Goal: Task Accomplishment & Management: Use online tool/utility

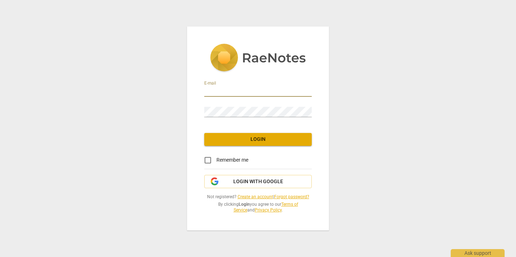
click at [218, 88] on input "email" at bounding box center [258, 91] width 108 height 10
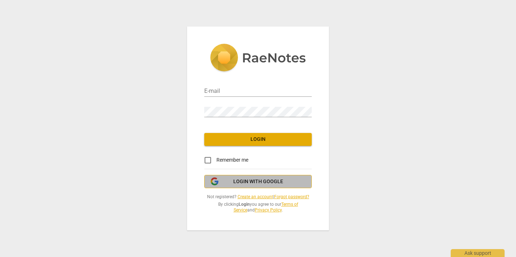
click at [245, 182] on span "Login with Google" at bounding box center [258, 181] width 50 height 7
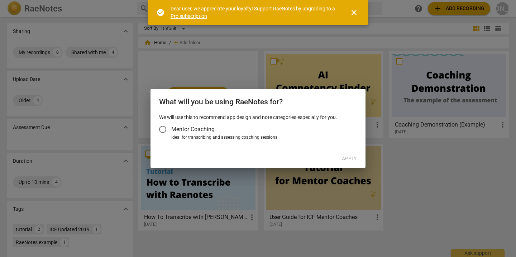
click at [164, 129] on input "Mentor Coaching" at bounding box center [162, 129] width 17 height 17
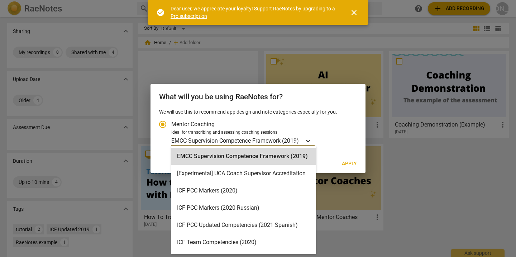
click at [312, 140] on icon "Account type" at bounding box center [308, 140] width 7 height 7
click at [0, 0] on input "Ideal for transcribing and assessing coaching sessions EMCC Supervision Compete…" at bounding box center [0, 0] width 0 height 0
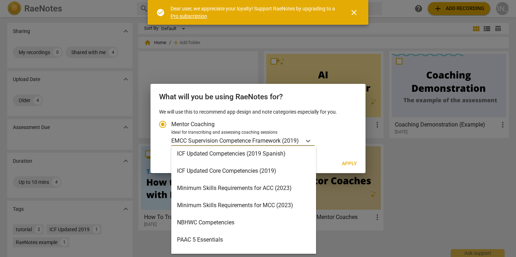
scroll to position [123, 0]
click at [218, 187] on div "Minimum Skills Requirements for ACC (2023)" at bounding box center [243, 187] width 145 height 17
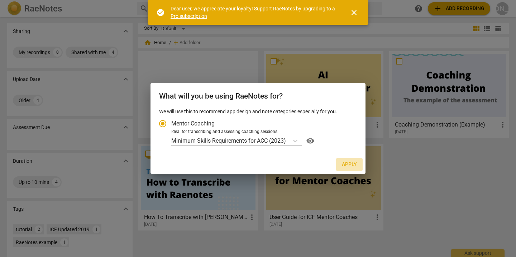
drag, startPoint x: 346, startPoint y: 165, endPoint x: 316, endPoint y: 164, distance: 30.1
click at [346, 165] on span "Apply" at bounding box center [349, 164] width 15 height 7
radio input "false"
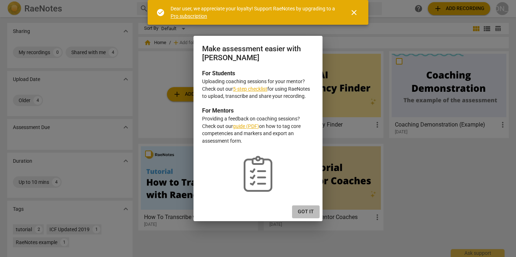
drag, startPoint x: 301, startPoint y: 211, endPoint x: 257, endPoint y: 187, distance: 49.8
click at [301, 211] on span "Got it" at bounding box center [306, 211] width 16 height 7
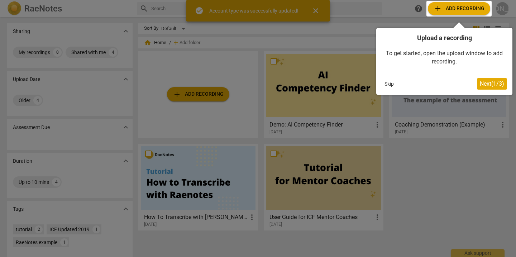
click at [195, 95] on div at bounding box center [258, 128] width 516 height 257
click at [206, 94] on div at bounding box center [258, 128] width 516 height 257
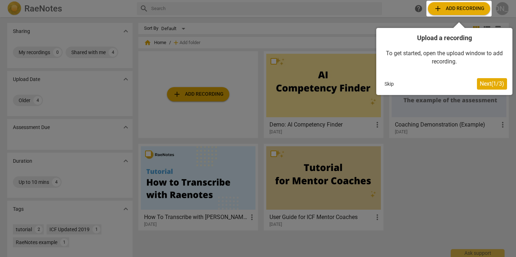
click at [390, 83] on button "Skip" at bounding box center [389, 84] width 15 height 11
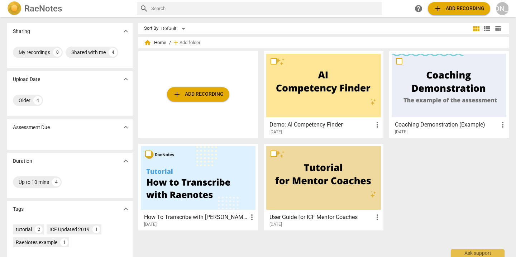
click at [202, 93] on span "add Add recording" at bounding box center [198, 94] width 51 height 9
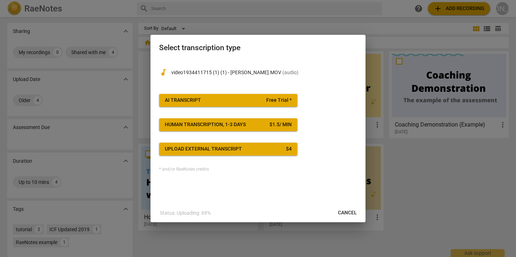
click at [169, 99] on div "AI Transcript" at bounding box center [183, 100] width 36 height 7
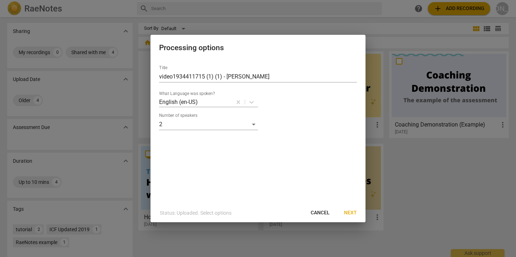
click at [349, 212] on span "Next" at bounding box center [350, 212] width 13 height 7
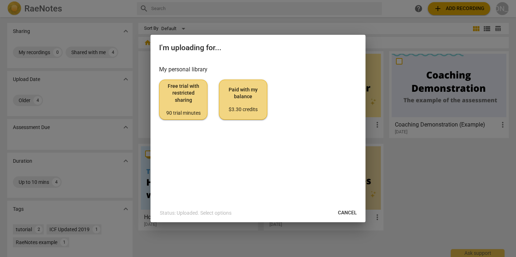
click at [188, 99] on span "Free trial with restricted sharing 90 trial minutes" at bounding box center [183, 100] width 36 height 34
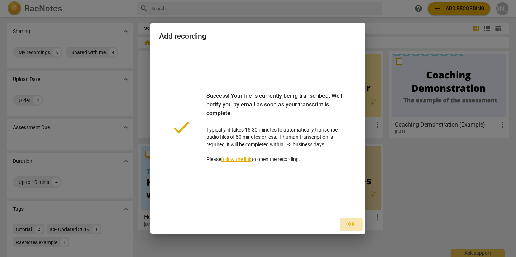
click at [351, 225] on span "Ok" at bounding box center [351, 224] width 11 height 7
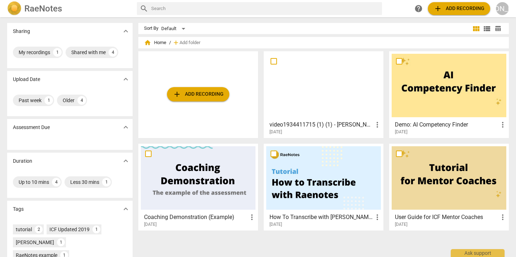
click at [321, 119] on div "video1934411715 (1) (1) - [PERSON_NAME] more_vert [DATE]" at bounding box center [323, 126] width 115 height 18
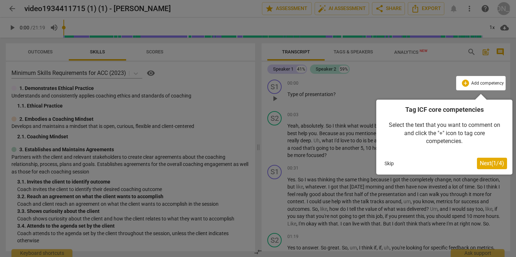
click at [392, 164] on button "Skip" at bounding box center [389, 163] width 15 height 11
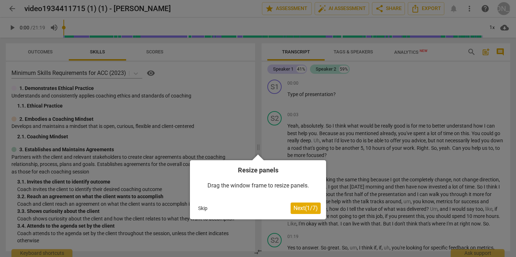
click at [202, 208] on button "Skip" at bounding box center [202, 208] width 15 height 11
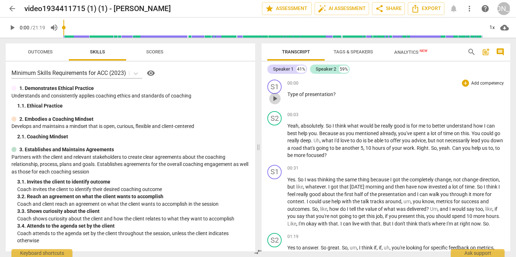
click at [276, 99] on span "play_arrow" at bounding box center [275, 98] width 9 height 9
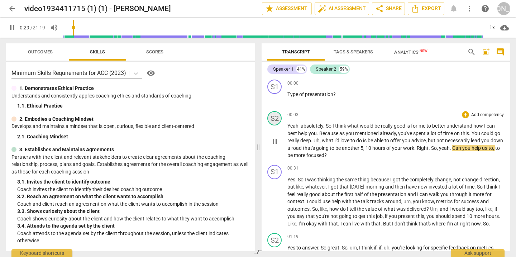
click at [275, 119] on div "S2" at bounding box center [275, 118] width 14 height 14
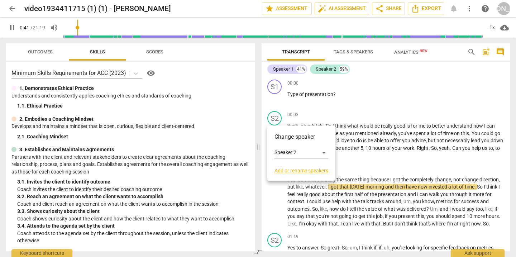
click at [277, 190] on div at bounding box center [258, 128] width 516 height 257
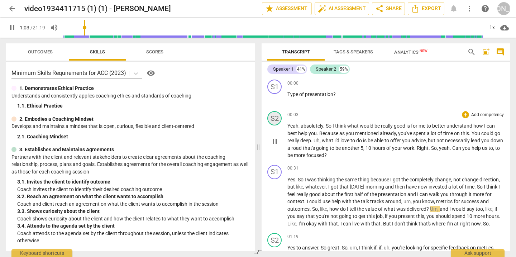
click at [274, 122] on div "S2" at bounding box center [275, 118] width 14 height 14
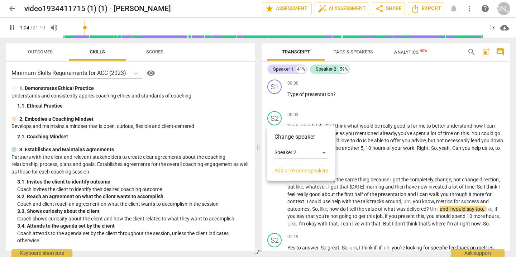
click at [298, 171] on link "Add or rename speakers" at bounding box center [302, 171] width 54 height 6
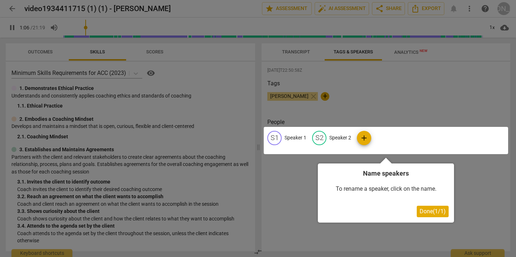
click at [346, 136] on div at bounding box center [386, 140] width 245 height 27
click at [437, 211] on span "Done ( 1 / 1 )" at bounding box center [433, 211] width 26 height 7
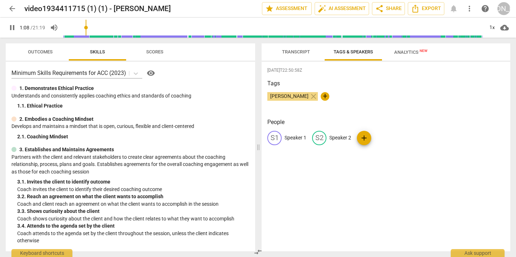
click at [344, 138] on p "Speaker 2" at bounding box center [341, 138] width 22 height 8
type input "70"
type input "C"
type input "70"
type input "Coa"
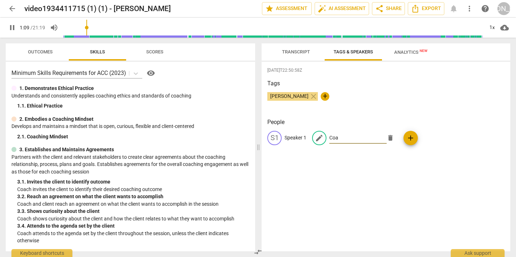
type input "70"
type input "Coach"
type input "72"
type input "Coach"
click at [297, 136] on p "Speaker 1" at bounding box center [296, 138] width 22 height 8
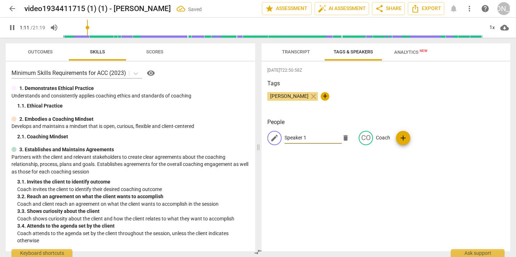
type input "72"
type input "Cl"
type input "73"
type input "Clie"
type input "73"
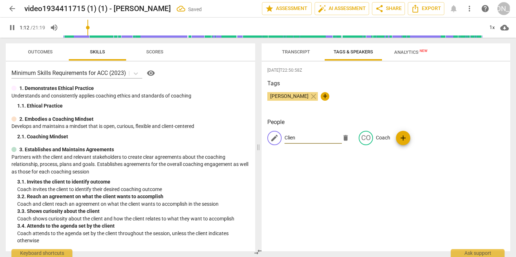
type input "Client"
type input "75"
type input "Client"
drag, startPoint x: 326, startPoint y: 202, endPoint x: 322, endPoint y: 119, distance: 82.9
click at [326, 200] on div "[DATE]T22:50:58Z Tags [PERSON_NAME] close + People edit Client delete CO Coach …" at bounding box center [386, 157] width 249 height 190
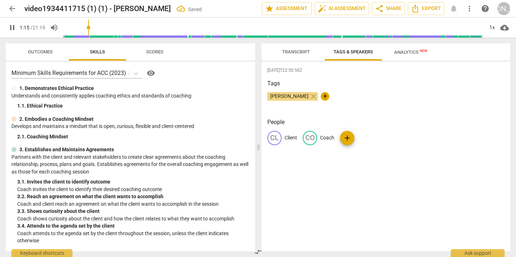
click at [307, 51] on span "Transcript" at bounding box center [296, 51] width 28 height 5
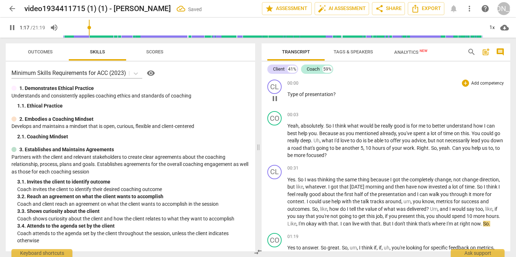
click at [276, 102] on span "pause" at bounding box center [275, 98] width 9 height 9
type input "78"
click at [433, 7] on span "Export" at bounding box center [426, 8] width 30 height 9
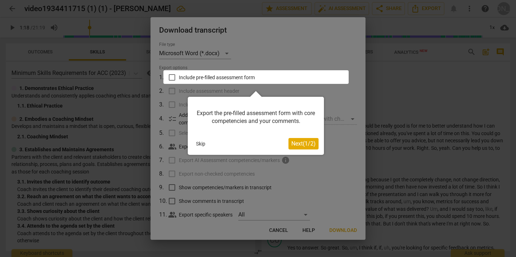
click at [201, 143] on button "Skip" at bounding box center [200, 143] width 15 height 11
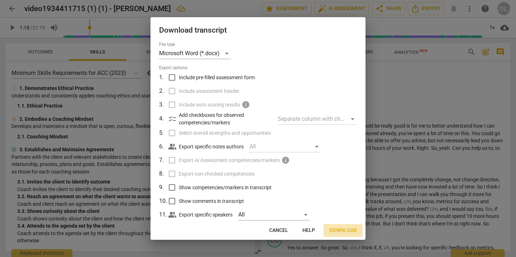
click at [347, 230] on span "Download" at bounding box center [344, 230] width 28 height 7
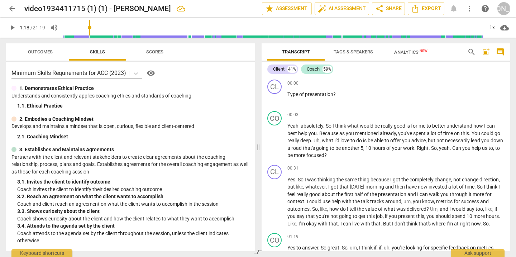
click at [511, 7] on header "arrow_back video1934411715 (1) (1) - [PERSON_NAME] edit star Assessment auto_fi…" at bounding box center [258, 8] width 516 height 17
click at [503, 6] on div "[PERSON_NAME]" at bounding box center [504, 8] width 13 height 13
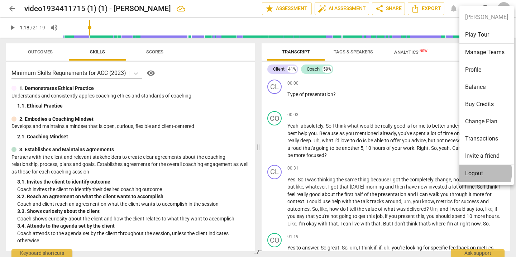
click at [477, 172] on li "Logout" at bounding box center [487, 173] width 55 height 17
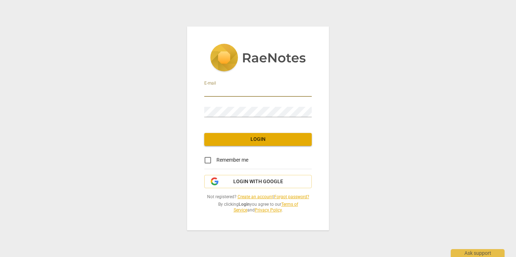
type input "liz@acacoachacademies.org"
click at [236, 138] on span "Login" at bounding box center [258, 139] width 96 height 7
